Goal: Transaction & Acquisition: Purchase product/service

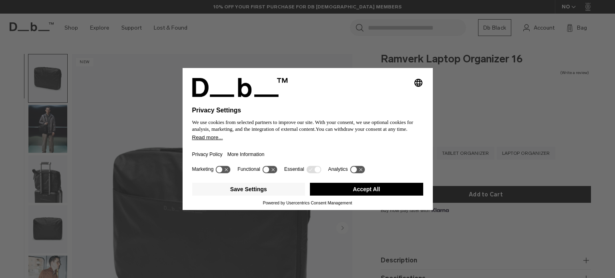
click at [62, 118] on div "Selecting an option will immediately change the language Privacy Settings We us…" at bounding box center [307, 139] width 615 height 278
click at [342, 184] on button "Accept All" at bounding box center [366, 189] width 113 height 13
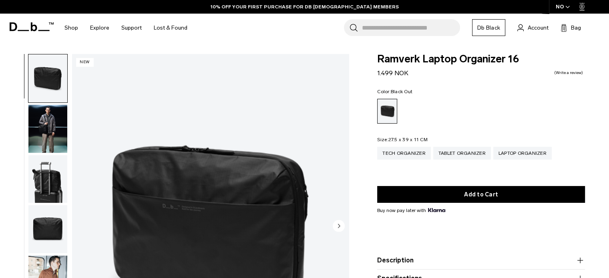
click at [57, 125] on img "button" at bounding box center [47, 129] width 39 height 48
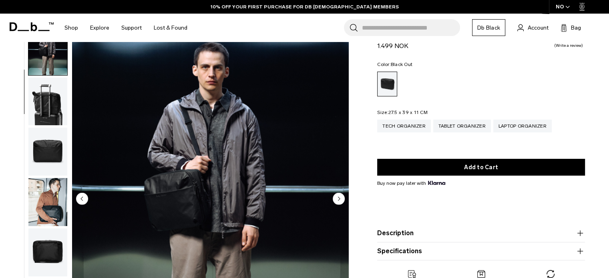
scroll to position [29, 0]
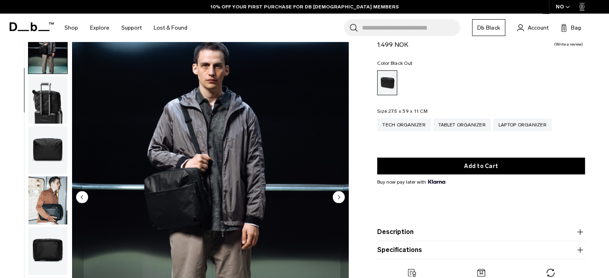
click at [53, 93] on img "button" at bounding box center [47, 100] width 39 height 48
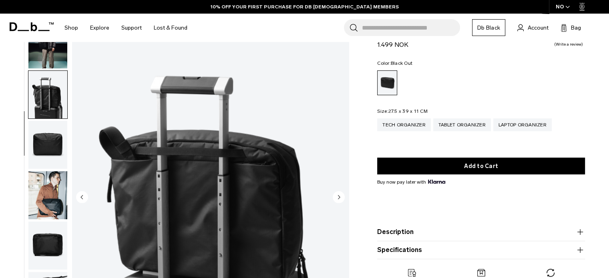
click at [53, 142] on img "button" at bounding box center [47, 145] width 39 height 48
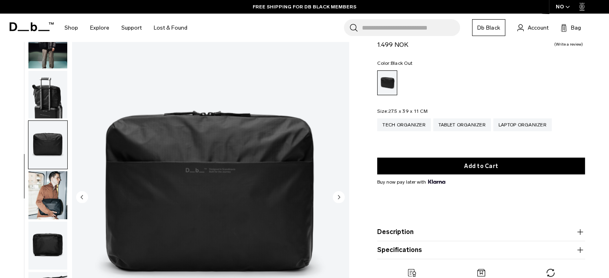
click at [54, 180] on img "button" at bounding box center [47, 195] width 39 height 48
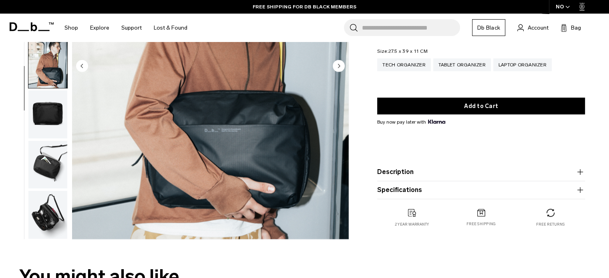
scroll to position [161, 0]
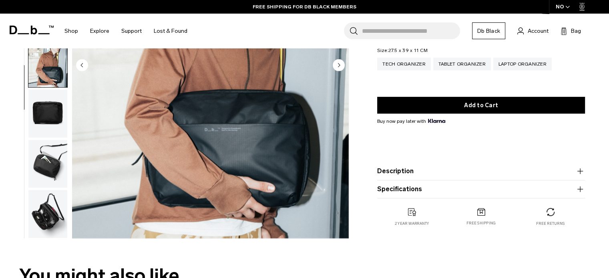
click at [54, 217] on img "button" at bounding box center [47, 214] width 39 height 48
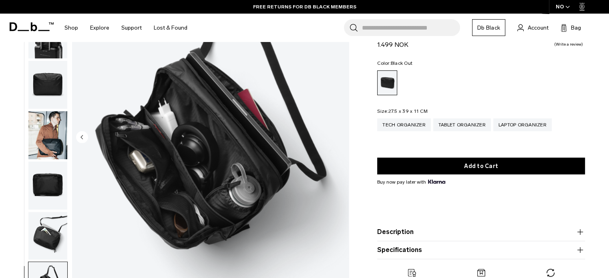
scroll to position [0, 0]
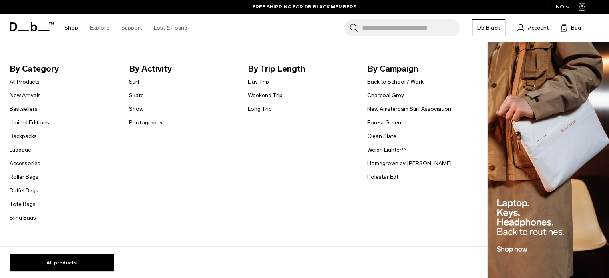
click at [25, 83] on link "All Products" at bounding box center [25, 82] width 30 height 8
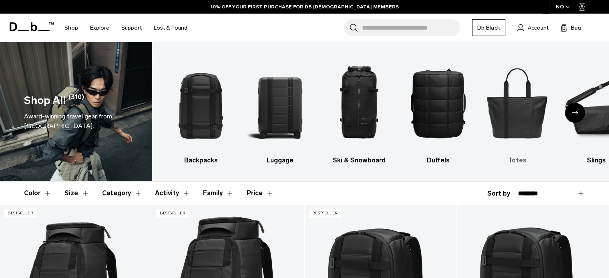
click at [533, 139] on img "5 / 10" at bounding box center [517, 103] width 65 height 98
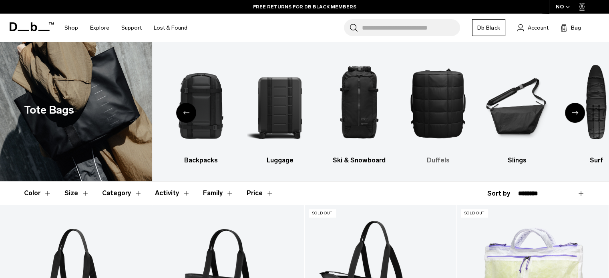
click at [447, 115] on img "5 / 10" at bounding box center [438, 103] width 65 height 98
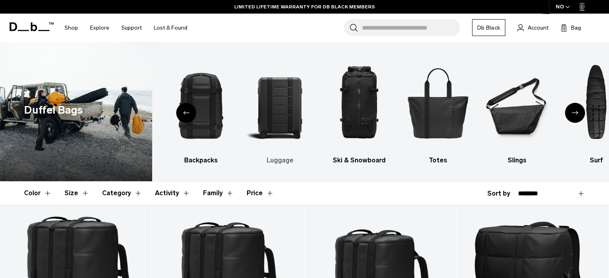
click at [280, 108] on img "3 / 10" at bounding box center [280, 103] width 65 height 98
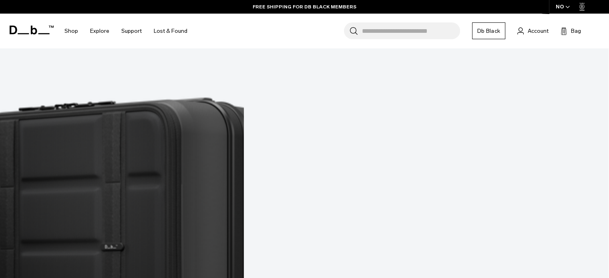
scroll to position [3248, 0]
